Goal: Find specific page/section: Find specific page/section

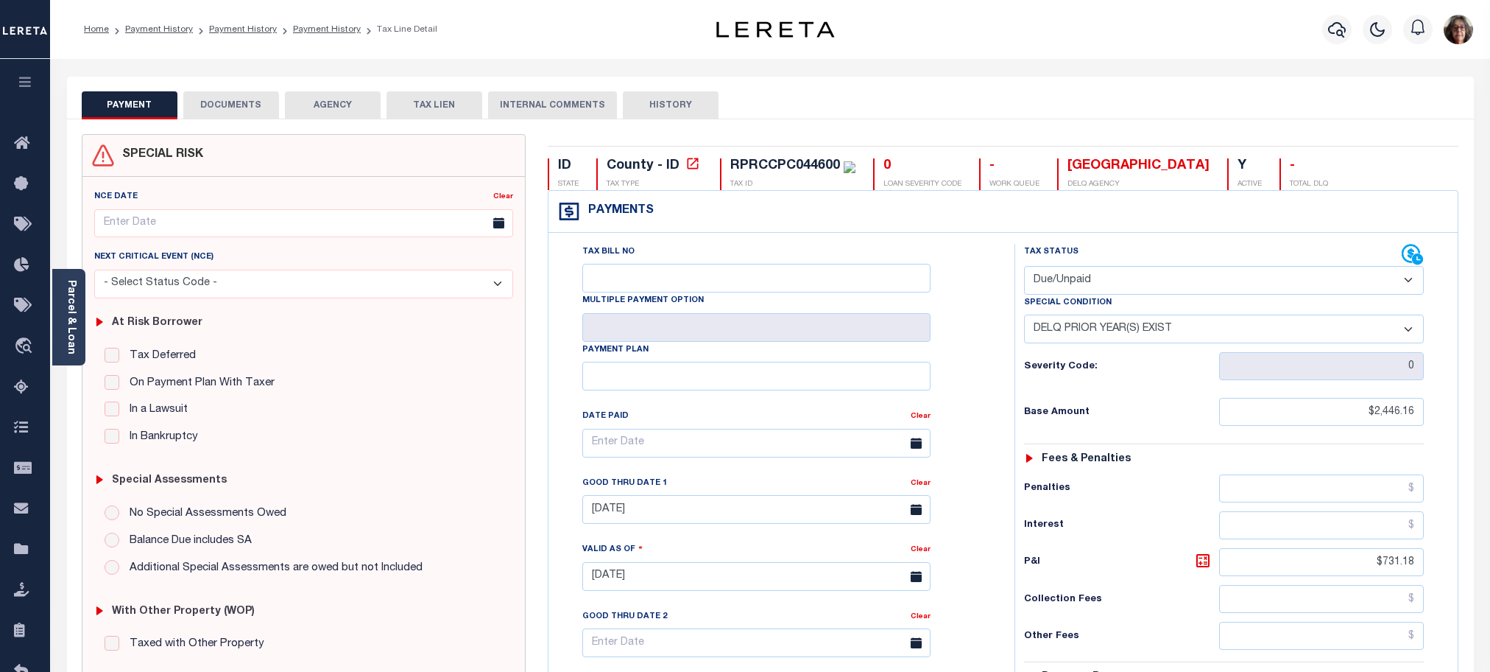
select select "DUE"
select select "18"
click at [92, 29] on link "Home" at bounding box center [96, 29] width 25 height 9
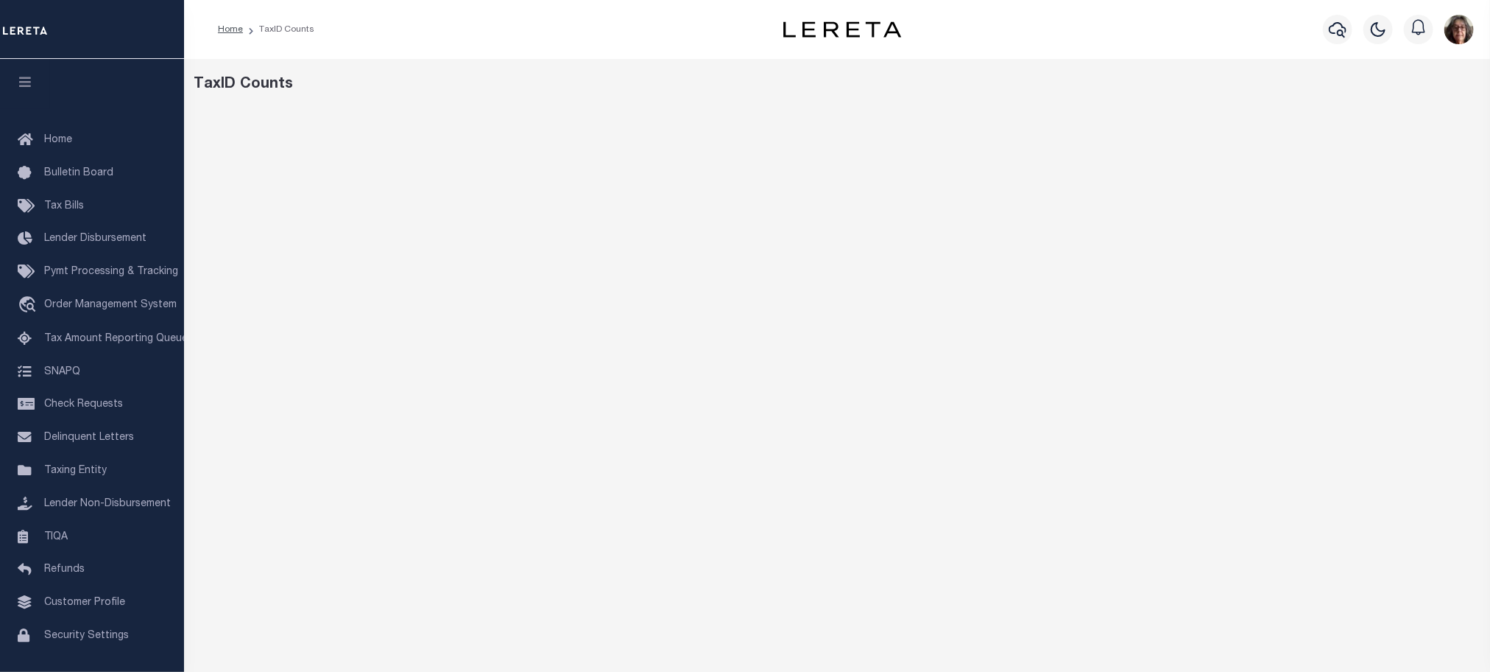
scroll to position [31, 0]
